Goal: Task Accomplishment & Management: Manage account settings

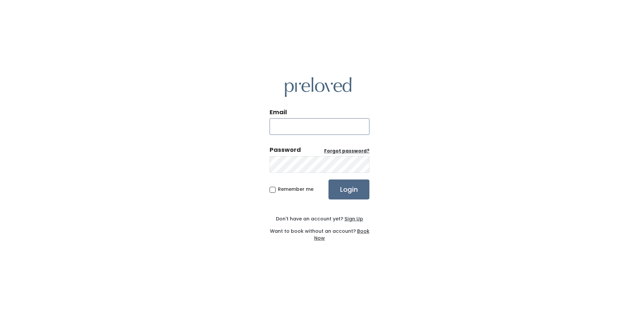
type input "aubriana.larsen@gmail.com"
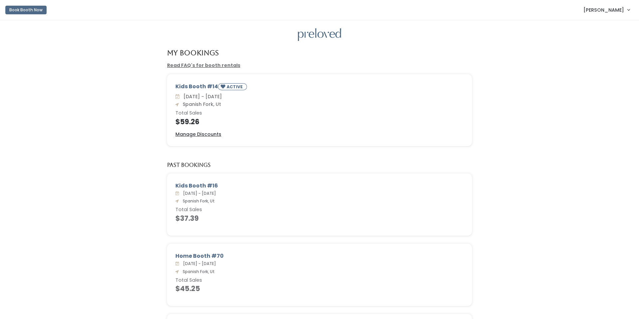
click at [607, 12] on span "[PERSON_NAME]" at bounding box center [603, 9] width 41 height 7
click at [593, 57] on button "Logout" at bounding box center [606, 56] width 60 height 12
